Goal: Check status: Check status

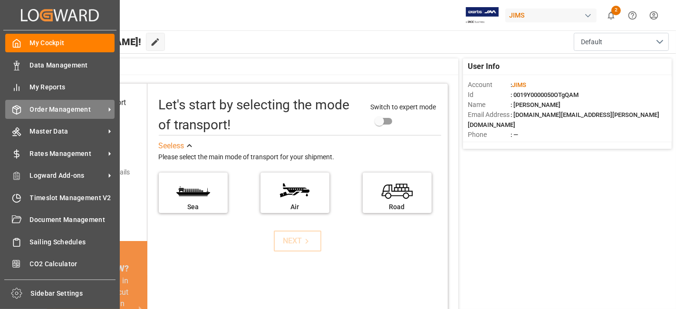
click at [61, 107] on span "Order Management" at bounding box center [67, 110] width 75 height 10
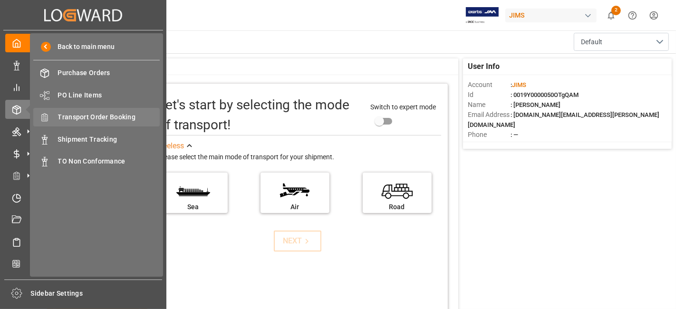
click at [108, 117] on span "Transport Order Booking" at bounding box center [109, 117] width 102 height 10
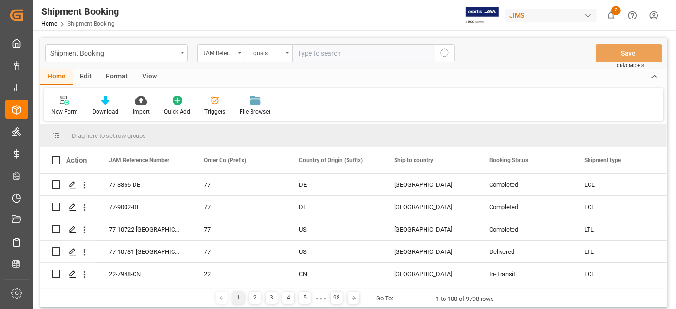
click at [321, 46] on input "text" at bounding box center [363, 53] width 143 height 18
click at [330, 52] on input "text" at bounding box center [363, 53] width 143 height 18
type input "77-10175-CN"
click at [445, 58] on icon "search button" at bounding box center [444, 53] width 11 height 11
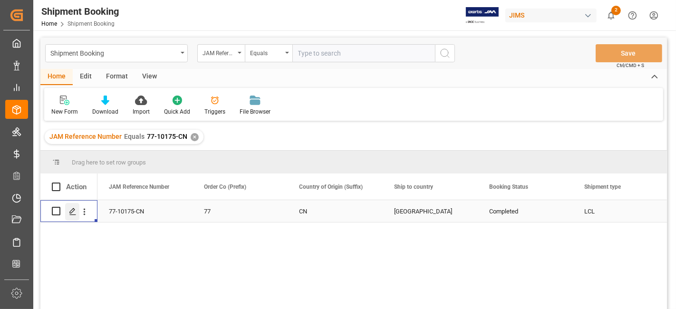
click at [71, 214] on icon "Press SPACE to select this row." at bounding box center [73, 212] width 8 height 8
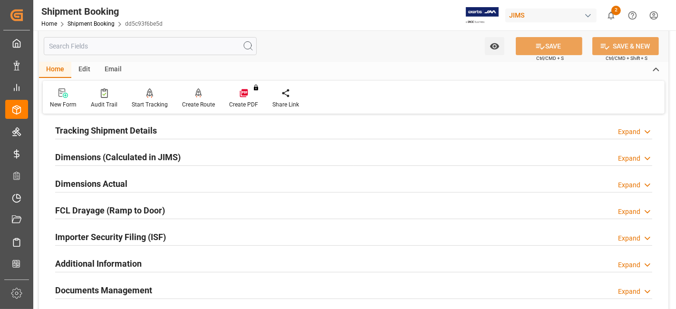
scroll to position [264, 0]
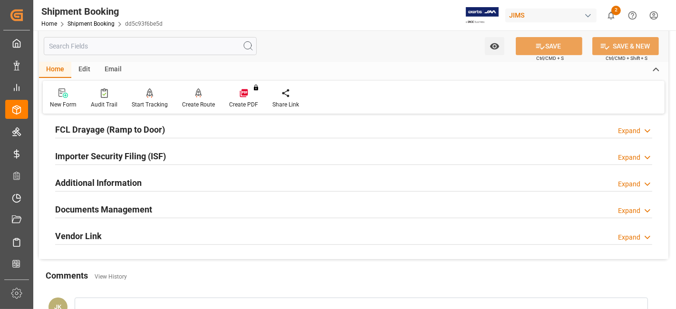
click at [120, 204] on h2 "Documents Management" at bounding box center [103, 209] width 97 height 13
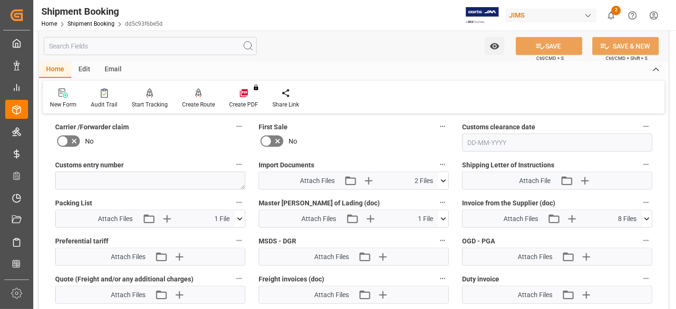
scroll to position [529, 0]
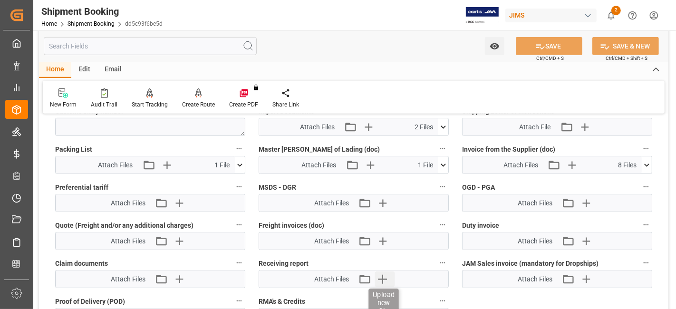
click at [382, 275] on icon "button" at bounding box center [382, 279] width 9 height 9
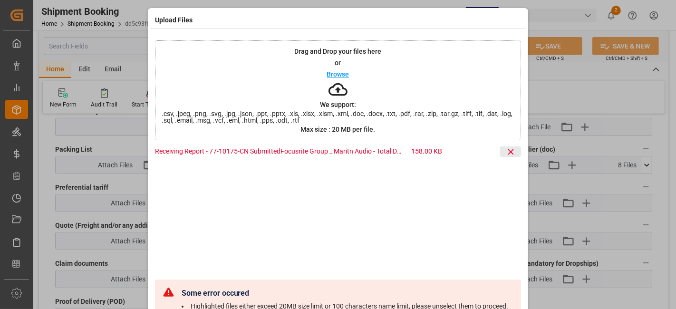
click at [508, 150] on icon at bounding box center [511, 152] width 10 height 10
click at [511, 153] on icon at bounding box center [511, 152] width 6 height 6
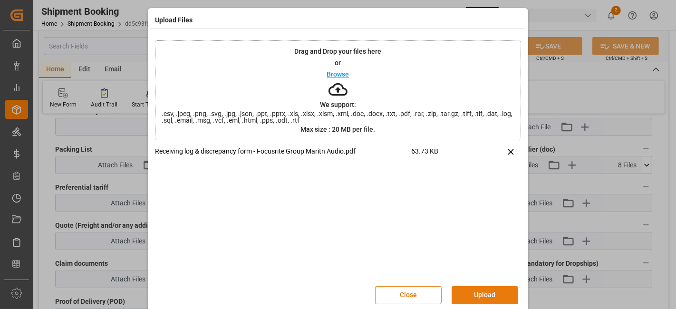
click at [478, 292] on button "Upload" at bounding box center [485, 295] width 67 height 18
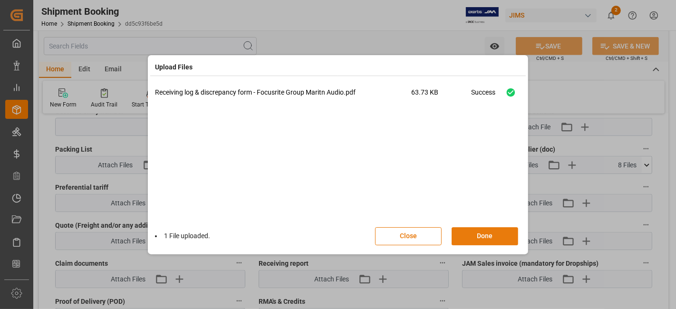
click at [474, 237] on button "Done" at bounding box center [485, 236] width 67 height 18
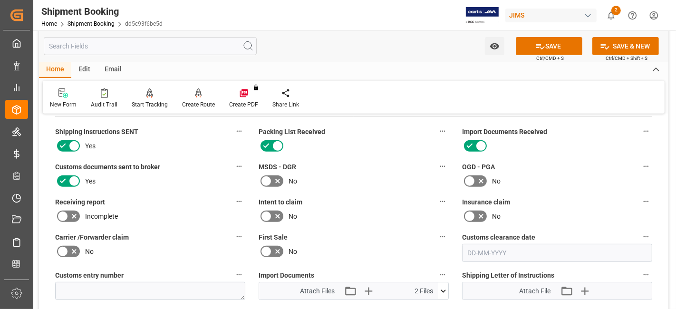
scroll to position [318, 0]
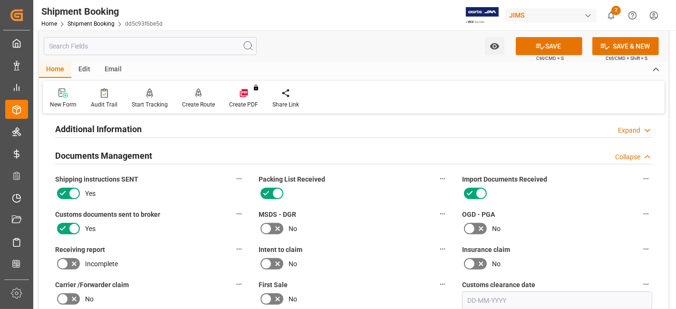
click at [76, 262] on icon at bounding box center [73, 263] width 11 height 11
click at [0, 0] on input "checkbox" at bounding box center [0, 0] width 0 height 0
click at [536, 47] on icon at bounding box center [540, 47] width 9 height 6
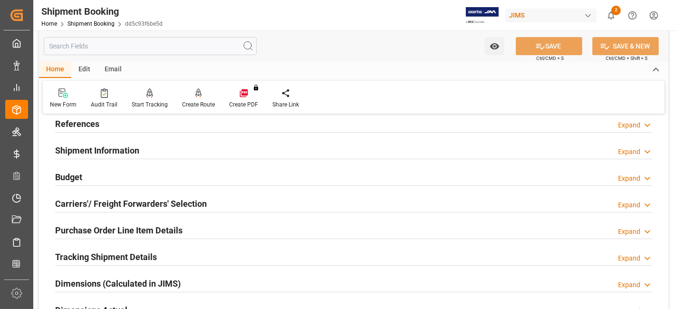
scroll to position [54, 0]
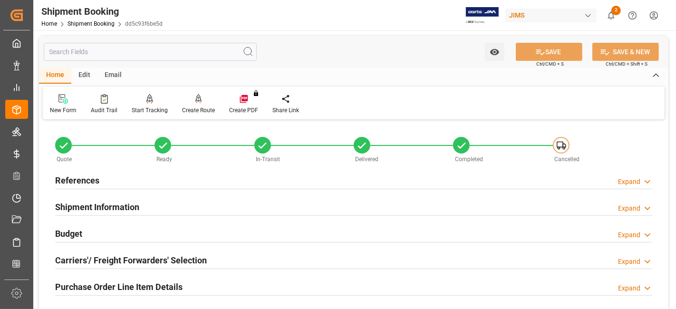
click at [81, 185] on h2 "References" at bounding box center [77, 180] width 44 height 13
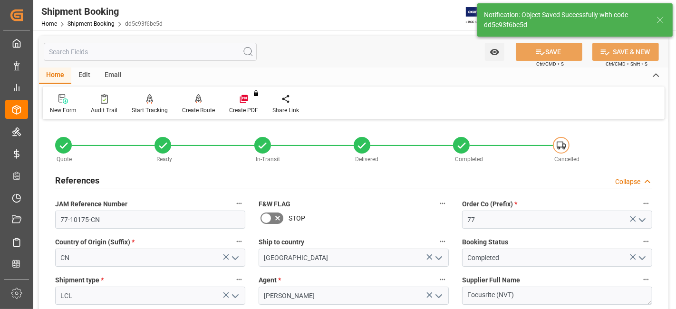
scroll to position [0, 0]
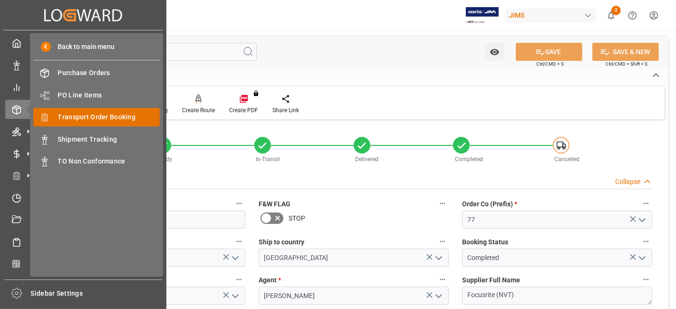
click at [122, 112] on span "Transport Order Booking" at bounding box center [109, 117] width 102 height 10
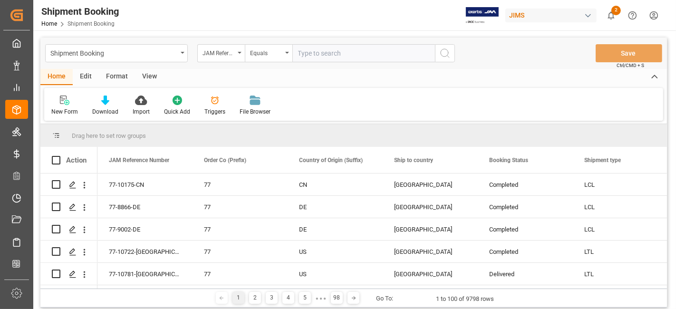
click at [314, 58] on input "text" at bounding box center [363, 53] width 143 height 18
type input "77-10753-US"
click at [447, 55] on circle "search button" at bounding box center [445, 53] width 8 height 8
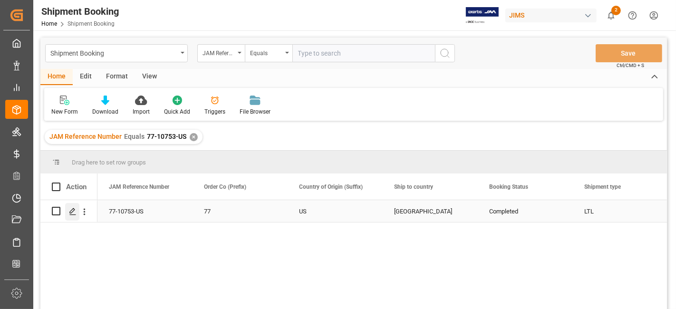
click at [69, 215] on div "Press SPACE to select this row." at bounding box center [72, 212] width 14 height 18
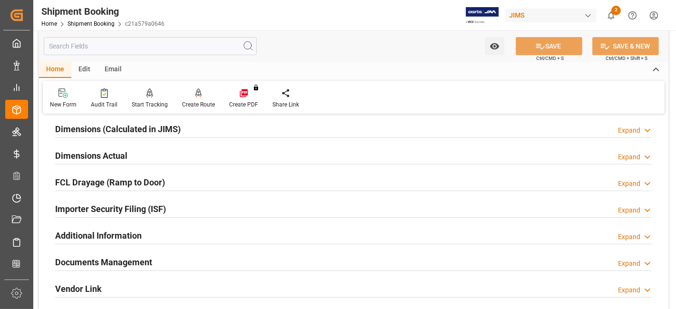
scroll to position [264, 0]
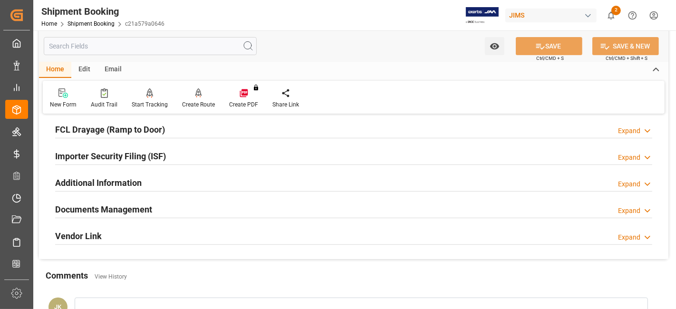
click at [155, 201] on div "Documents Management Expand" at bounding box center [353, 209] width 597 height 18
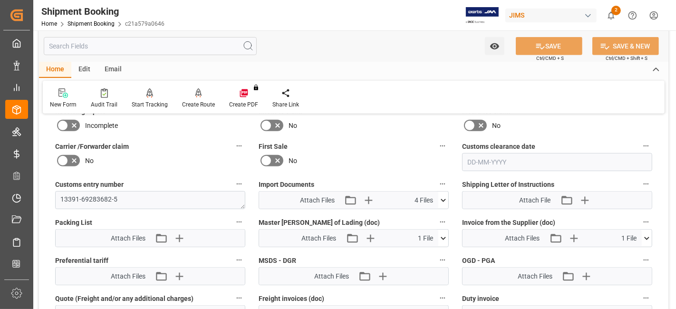
scroll to position [476, 0]
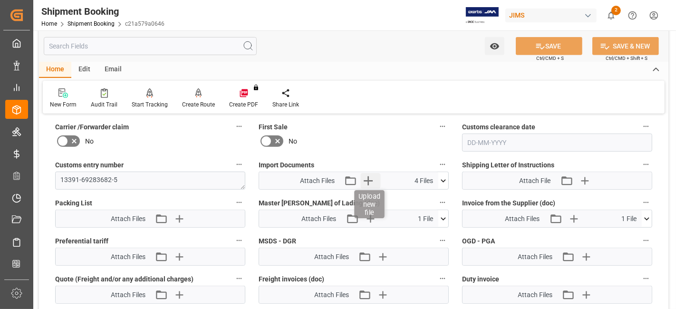
click at [367, 177] on icon "button" at bounding box center [368, 180] width 15 height 15
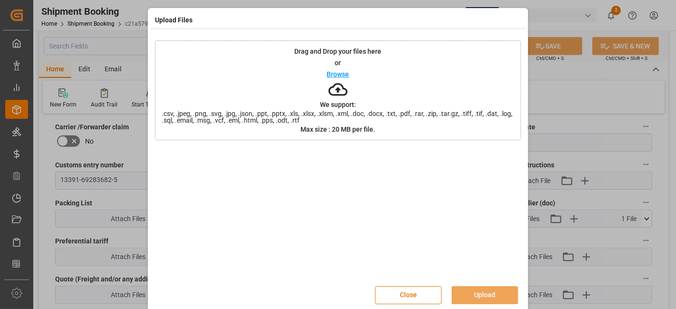
click at [367, 177] on div at bounding box center [338, 212] width 366 height 133
click at [398, 295] on button "Close" at bounding box center [408, 295] width 67 height 18
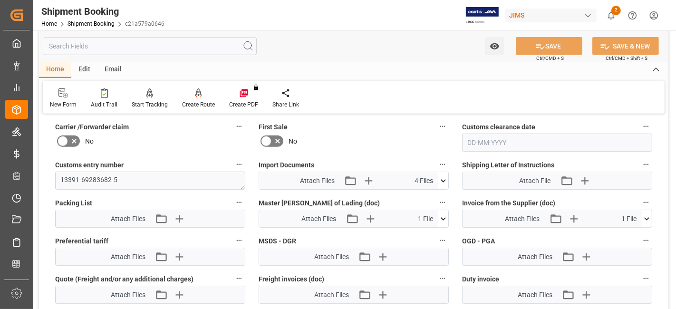
click at [334, 134] on div "No" at bounding box center [354, 141] width 190 height 15
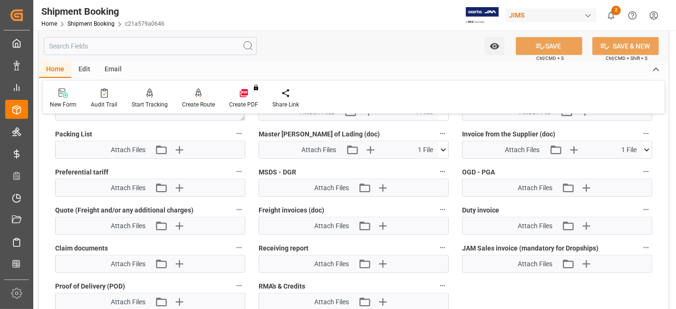
scroll to position [561, 0]
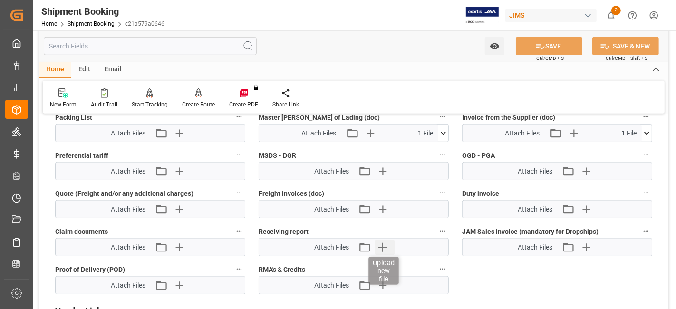
click at [384, 240] on icon "button" at bounding box center [382, 247] width 15 height 15
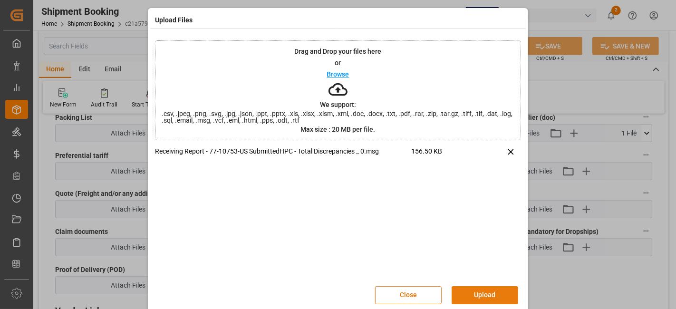
click at [475, 299] on button "Upload" at bounding box center [485, 295] width 67 height 18
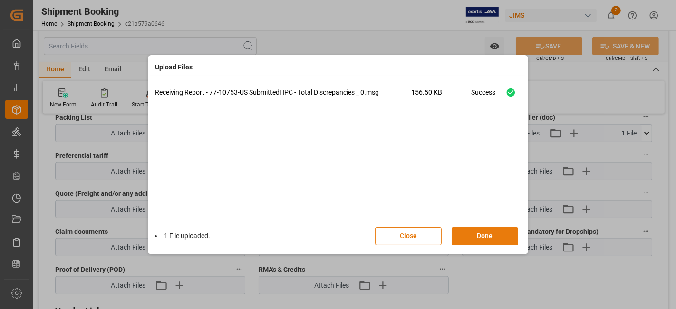
click at [482, 233] on button "Done" at bounding box center [485, 236] width 67 height 18
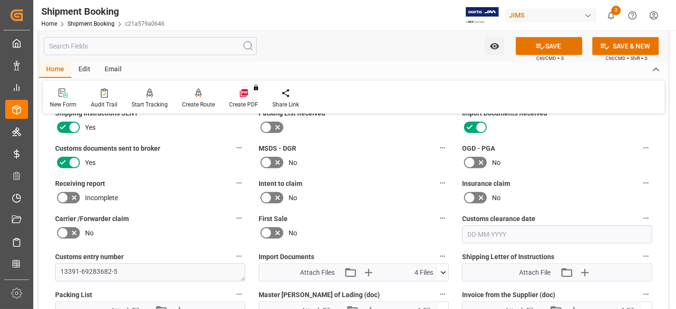
scroll to position [350, 0]
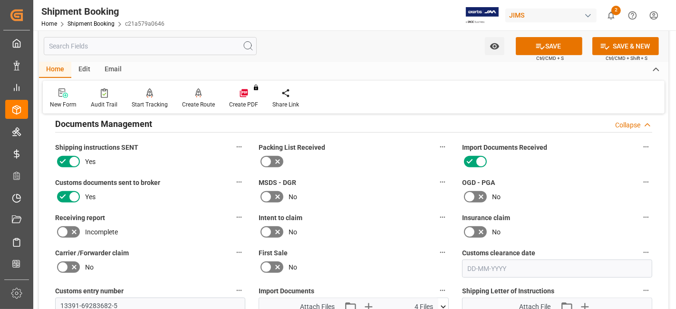
click at [73, 226] on icon at bounding box center [73, 231] width 11 height 11
click at [0, 0] on input "checkbox" at bounding box center [0, 0] width 0 height 0
click at [543, 43] on icon at bounding box center [540, 46] width 10 height 10
